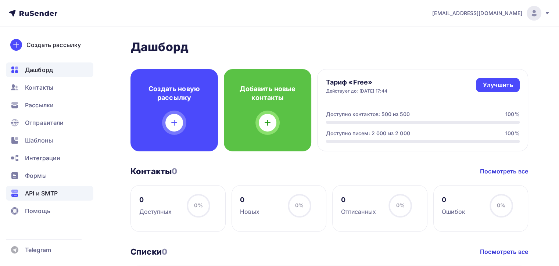
click at [42, 192] on span "API и SMTP" at bounding box center [41, 193] width 33 height 9
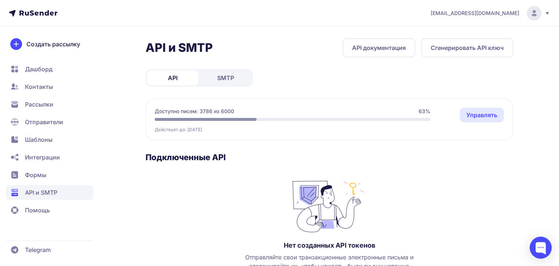
click at [234, 76] on link "SMTP" at bounding box center [225, 78] width 51 height 15
